Goal: Information Seeking & Learning: Learn about a topic

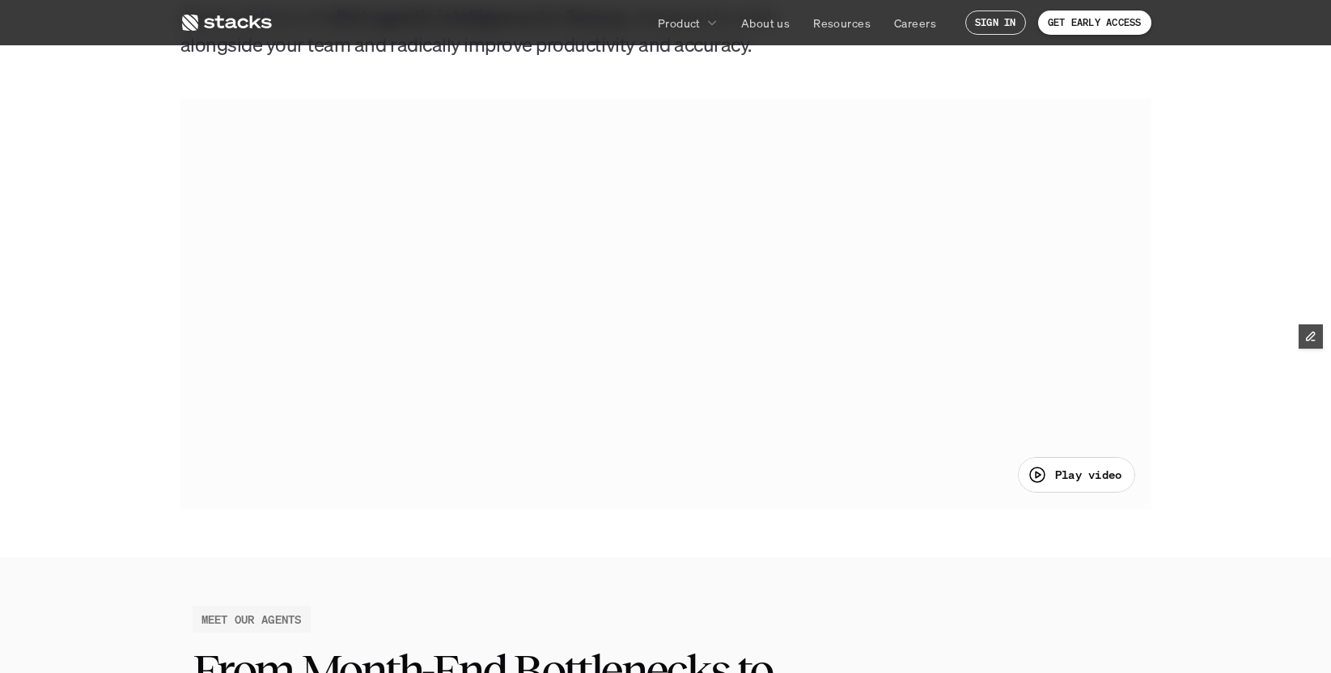
scroll to position [748, 0]
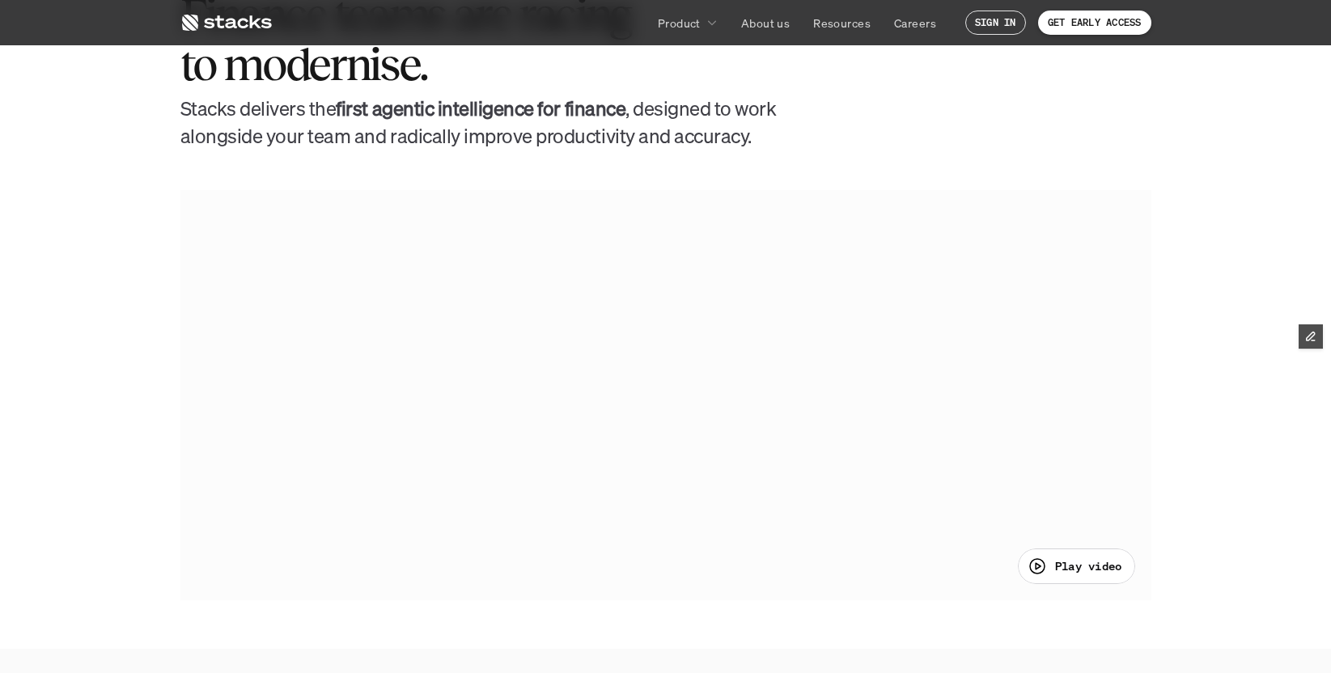
click at [208, 24] on icon at bounding box center [225, 22] width 91 height 19
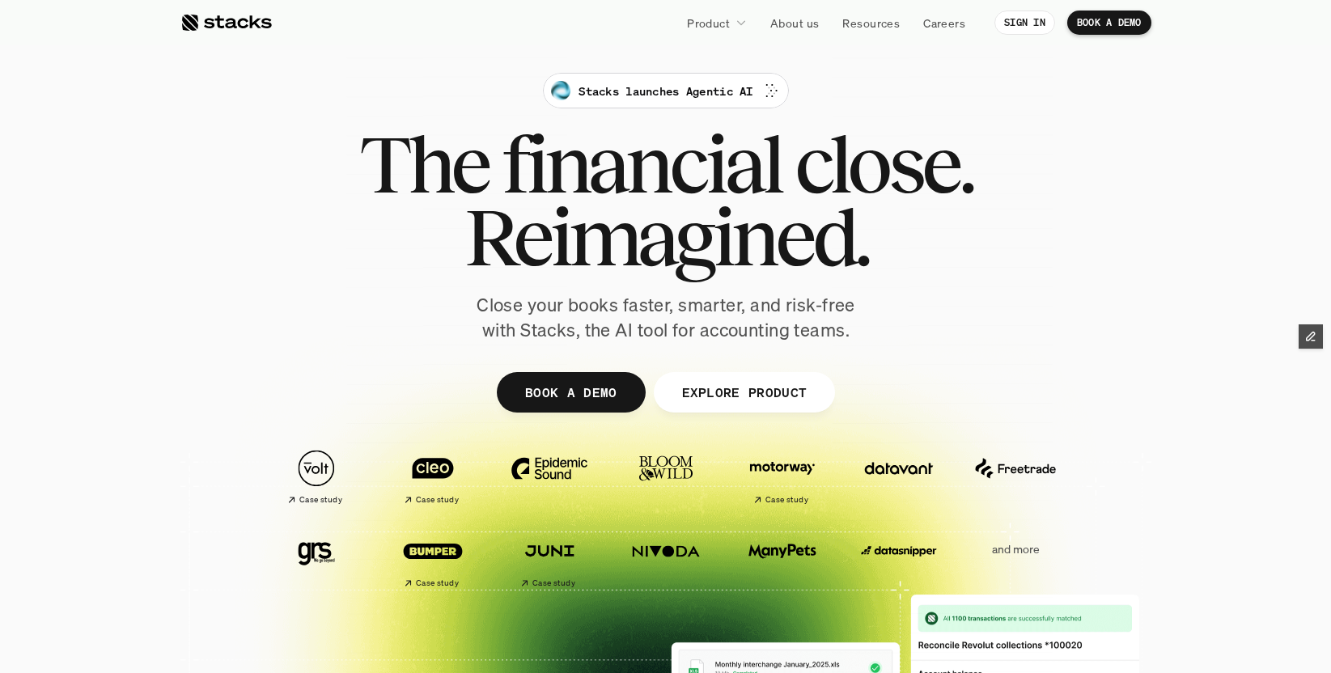
click at [206, 25] on div at bounding box center [225, 22] width 91 height 19
drag, startPoint x: 169, startPoint y: 26, endPoint x: 188, endPoint y: 28, distance: 18.8
click at [171, 26] on nav "Product About us Resources Careers SIGN IN BOOK A DEMO" at bounding box center [665, 22] width 1331 height 45
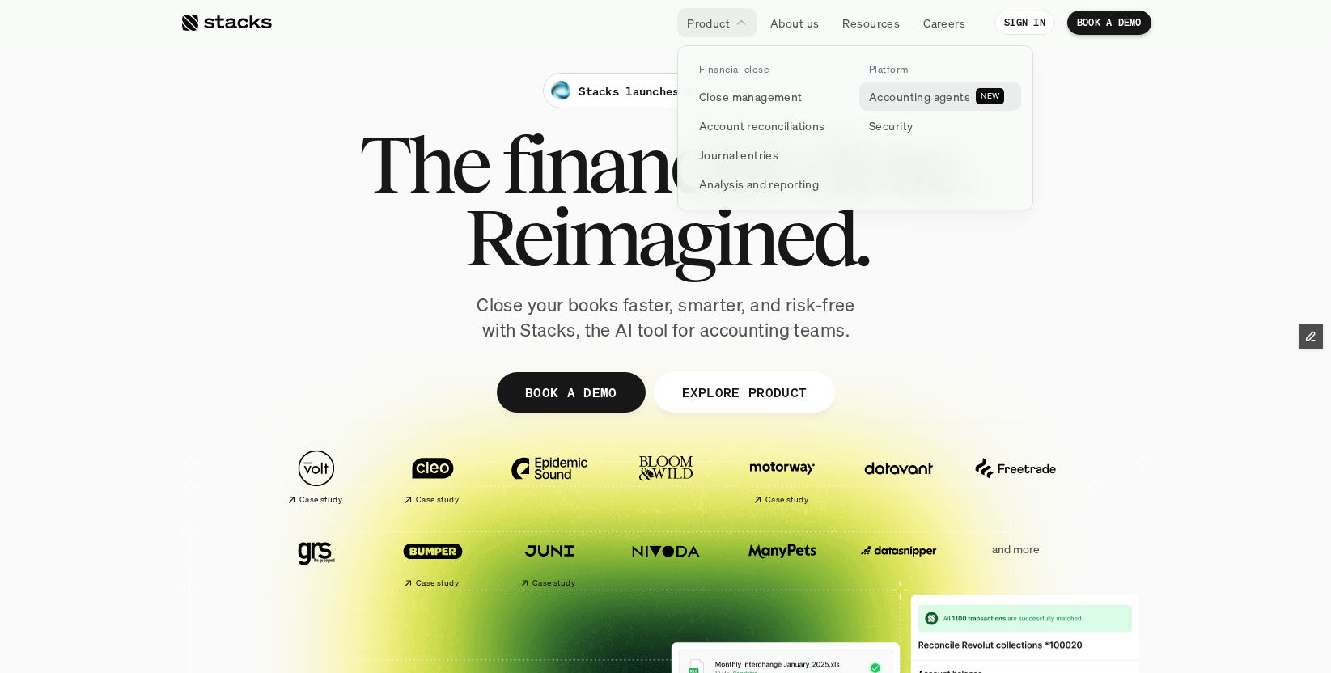
click at [913, 97] on p "Accounting agents" at bounding box center [919, 96] width 101 height 17
